Goal: Obtain resource: Download file/media

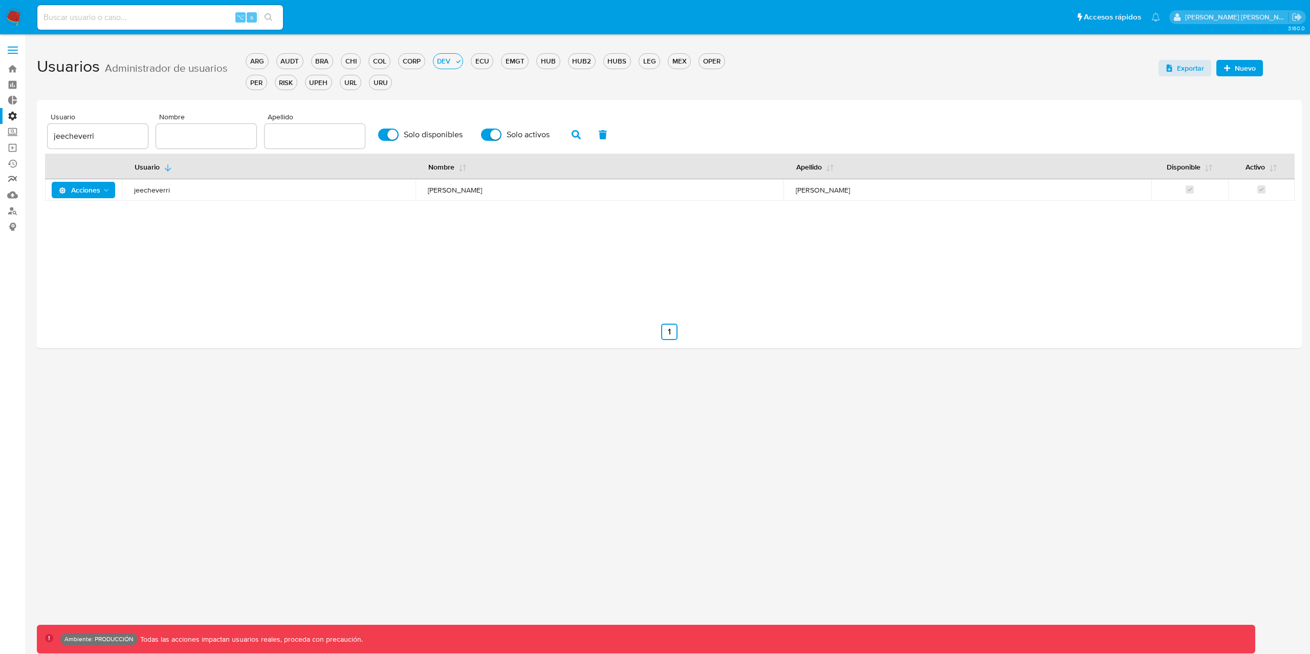
click at [10, 179] on link "Reportes" at bounding box center [61, 179] width 122 height 16
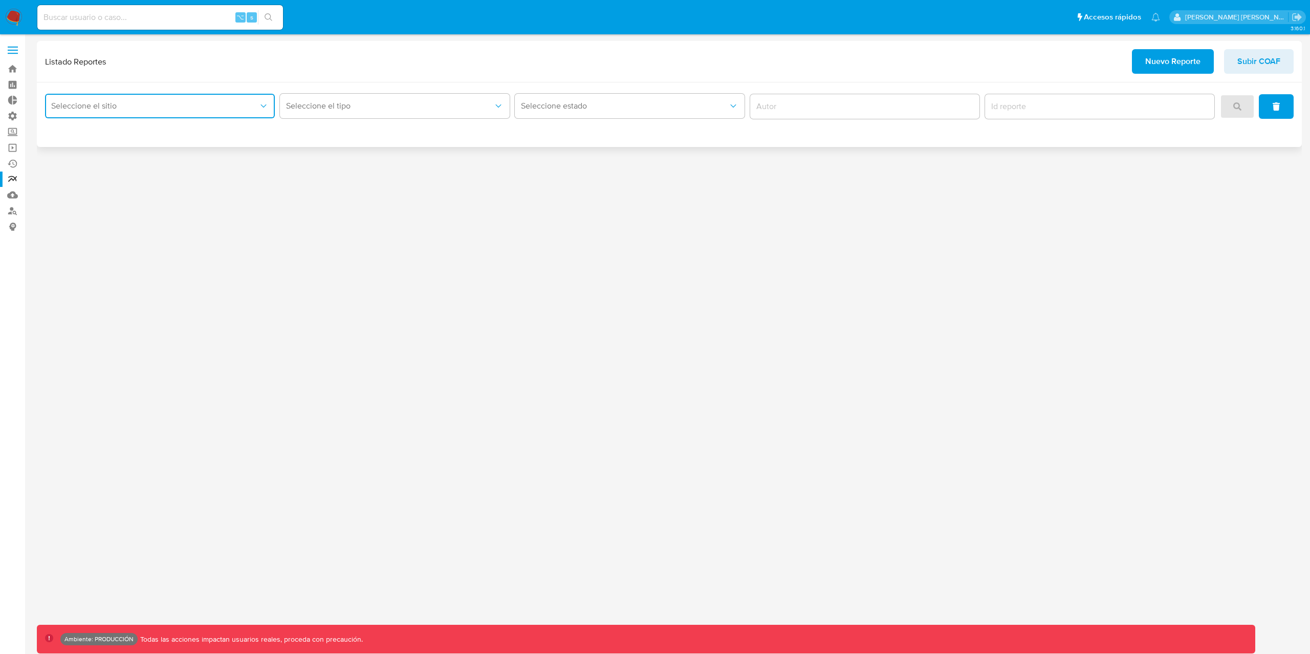
click at [209, 94] on button "Seleccione el sitio" at bounding box center [160, 106] width 230 height 25
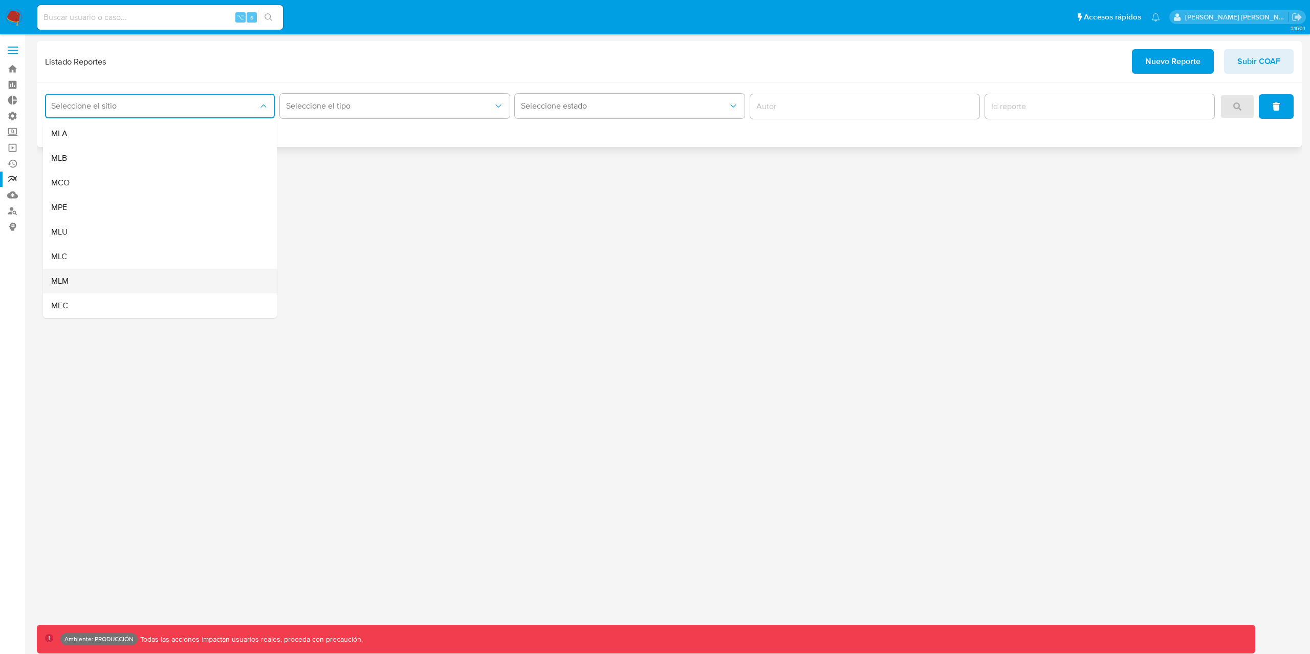
click at [121, 288] on div "MLM" at bounding box center [156, 281] width 211 height 25
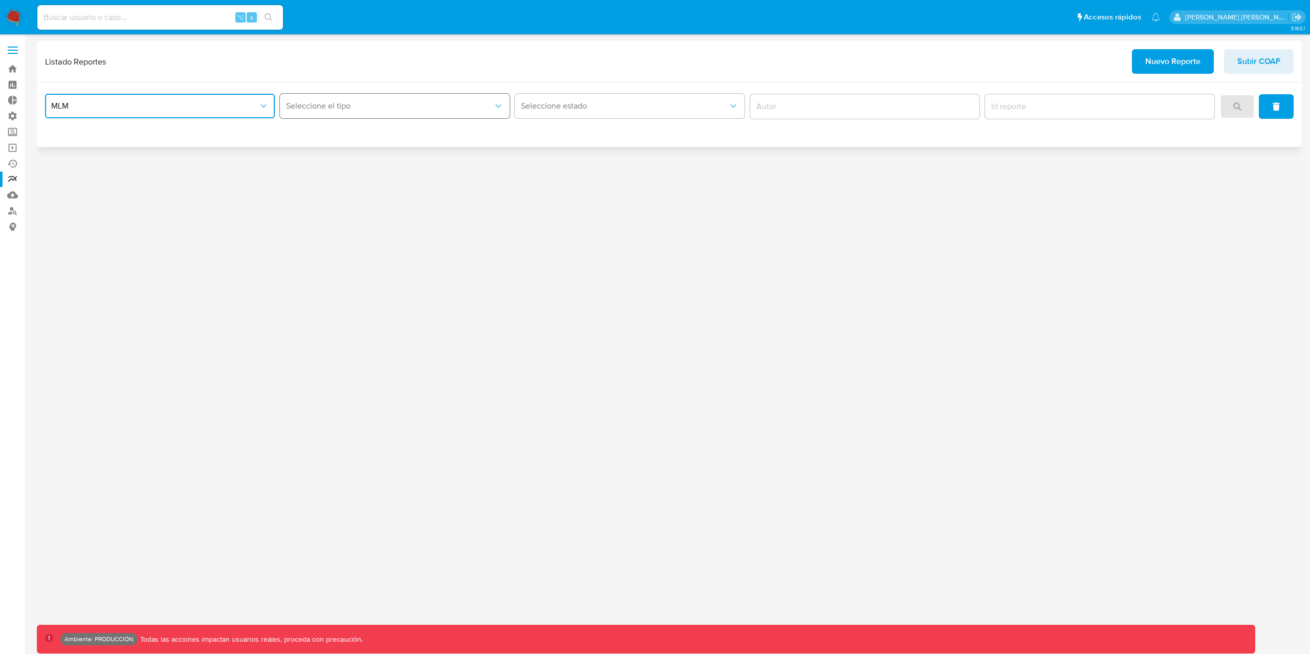
click at [405, 111] on span "Seleccione el tipo" at bounding box center [389, 106] width 207 height 10
click at [399, 125] on div "IFPE 24 HORAS" at bounding box center [391, 133] width 211 height 25
click at [1230, 109] on button "search" at bounding box center [1237, 106] width 35 height 25
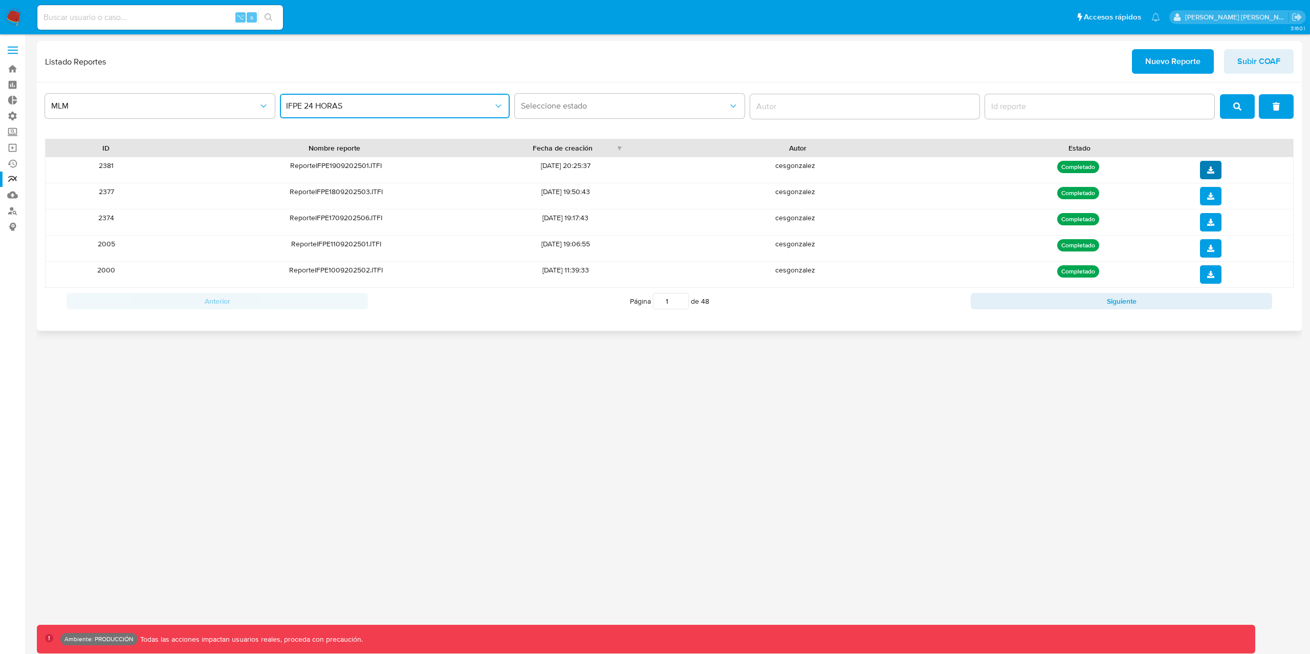
click at [1216, 170] on button "download" at bounding box center [1210, 170] width 21 height 18
click at [1214, 278] on icon "download" at bounding box center [1211, 274] width 7 height 7
